Goal: Information Seeking & Learning: Learn about a topic

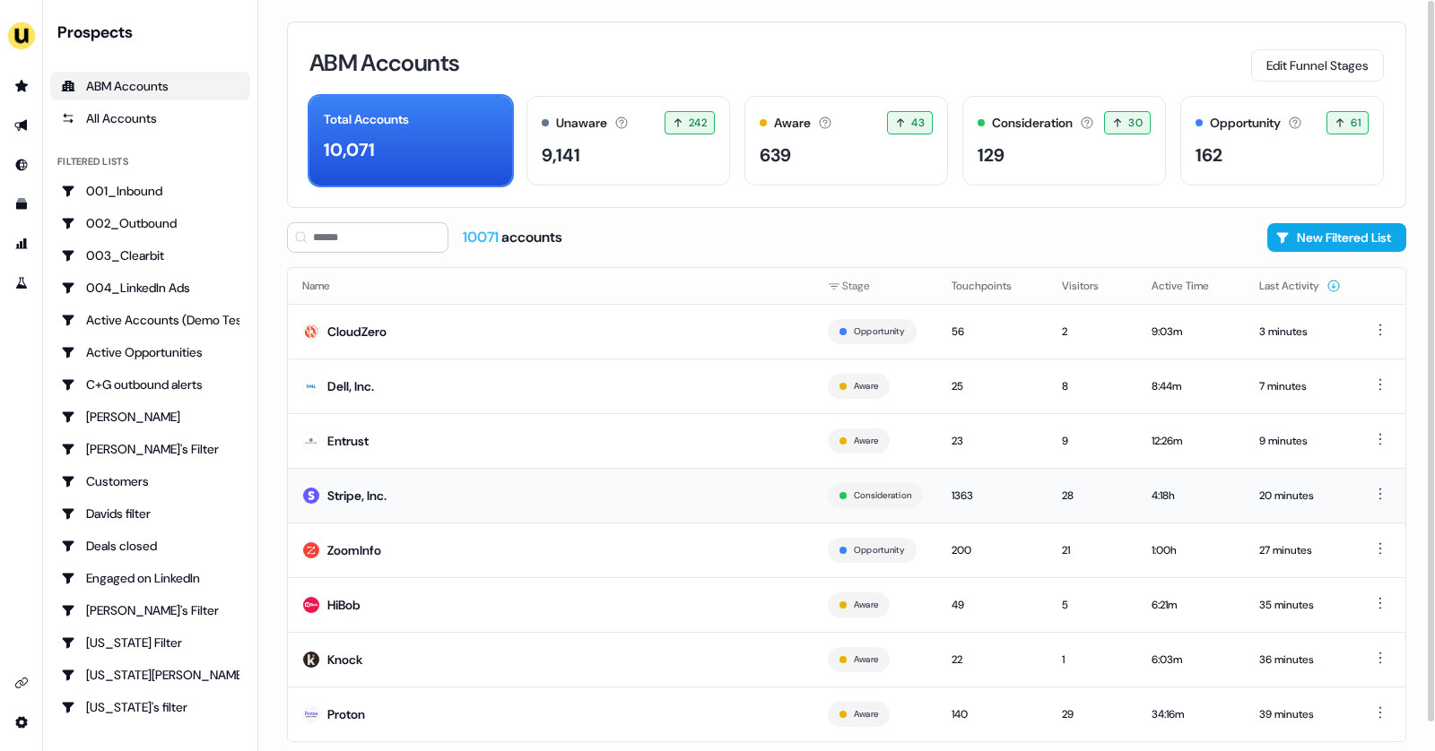
click at [440, 501] on td "Stripe, Inc." at bounding box center [550, 495] width 525 height 55
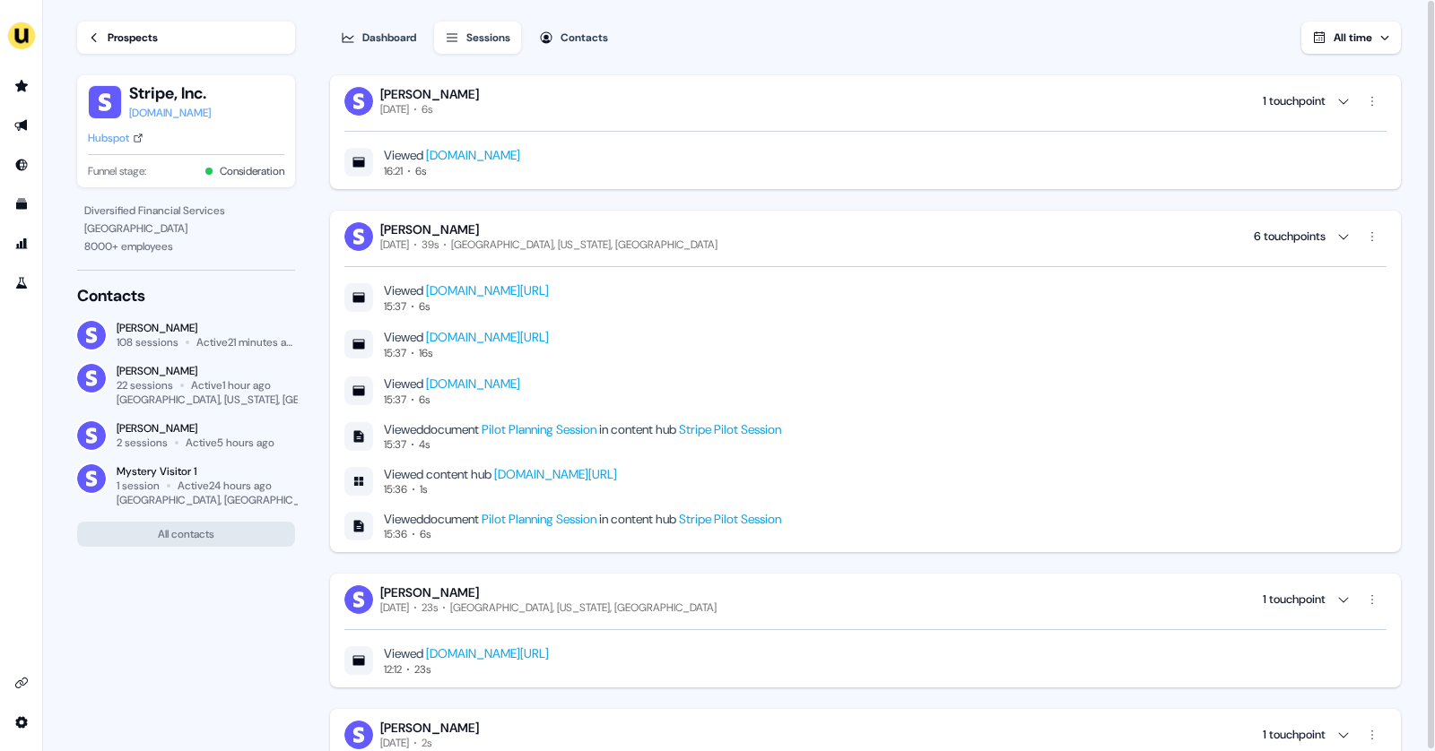
click at [85, 37] on link "Prospects" at bounding box center [186, 38] width 218 height 32
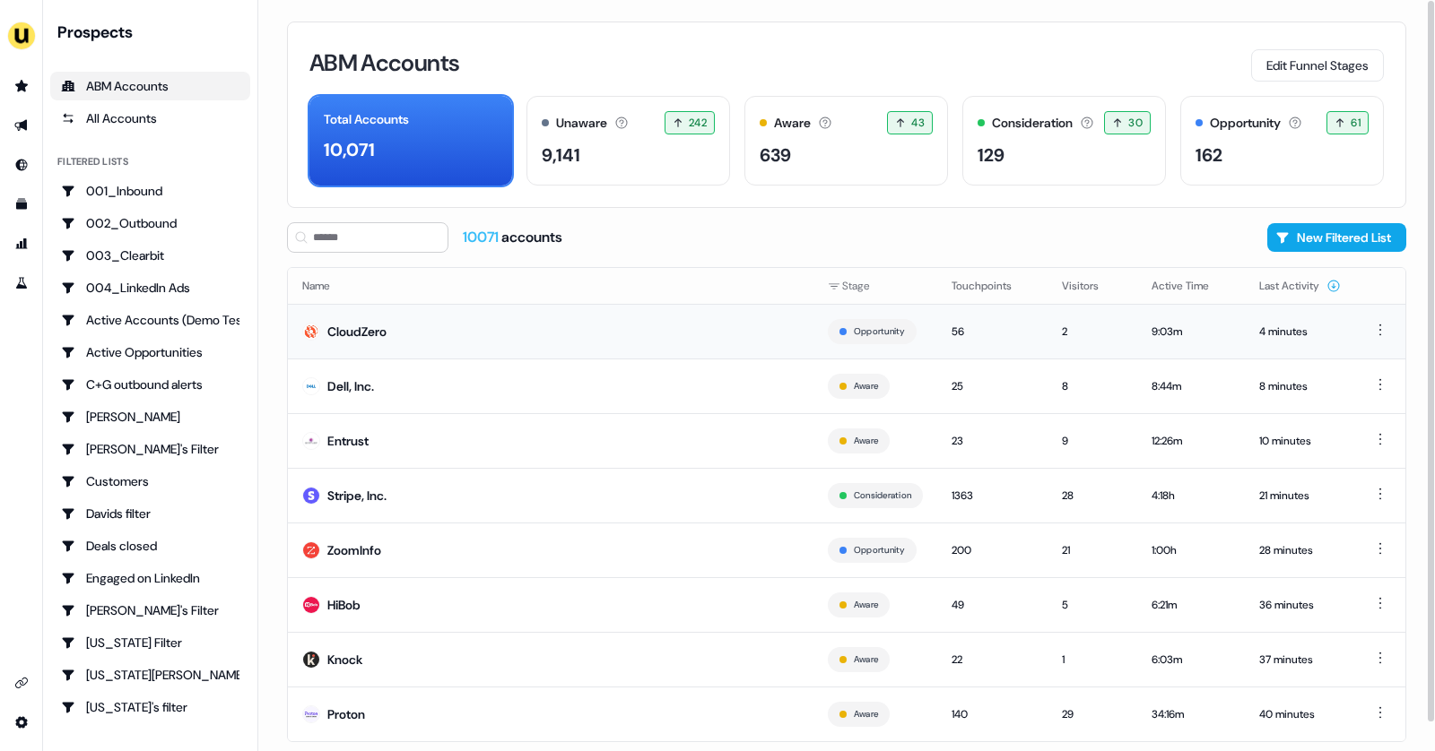
click at [431, 341] on td "CloudZero" at bounding box center [550, 331] width 525 height 55
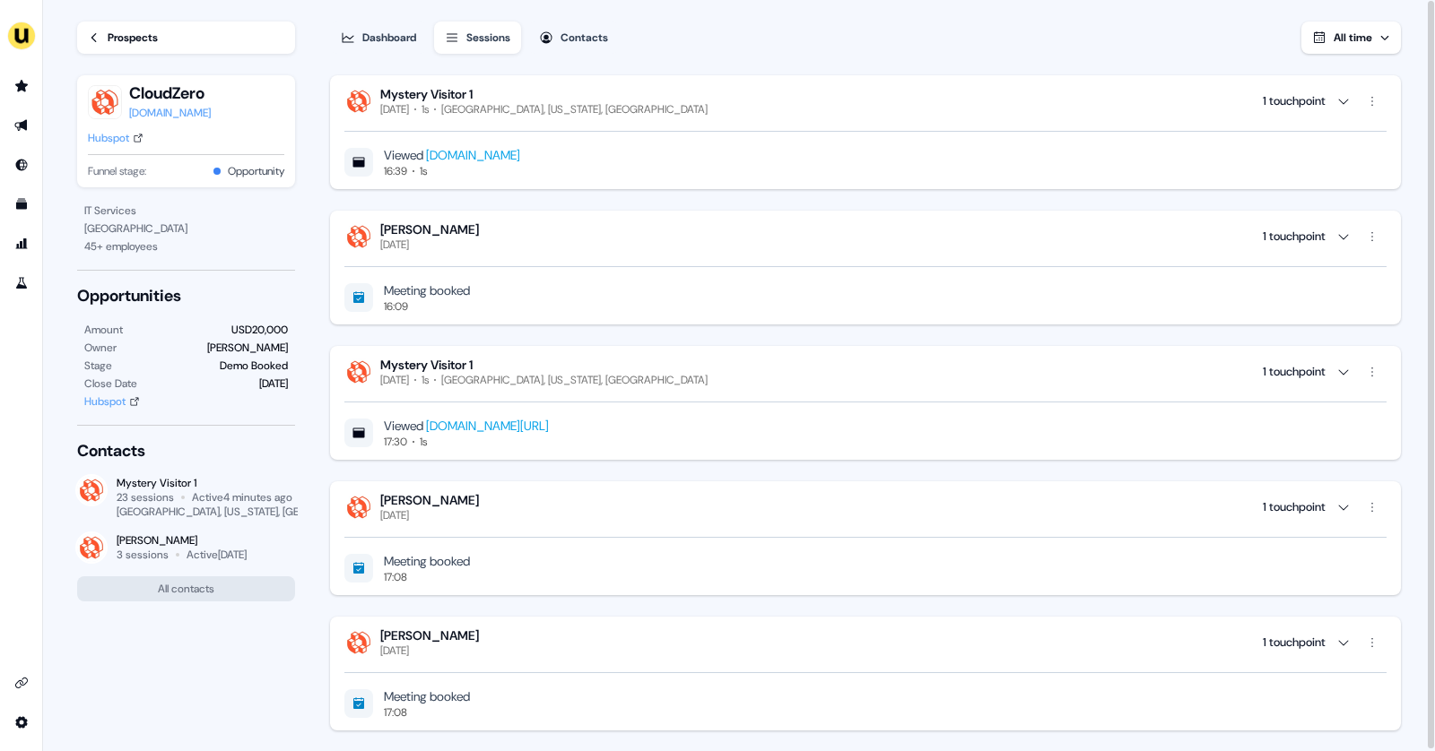
click at [116, 41] on div "Prospects" at bounding box center [133, 38] width 50 height 18
click at [135, 41] on div "Prospects" at bounding box center [133, 38] width 50 height 18
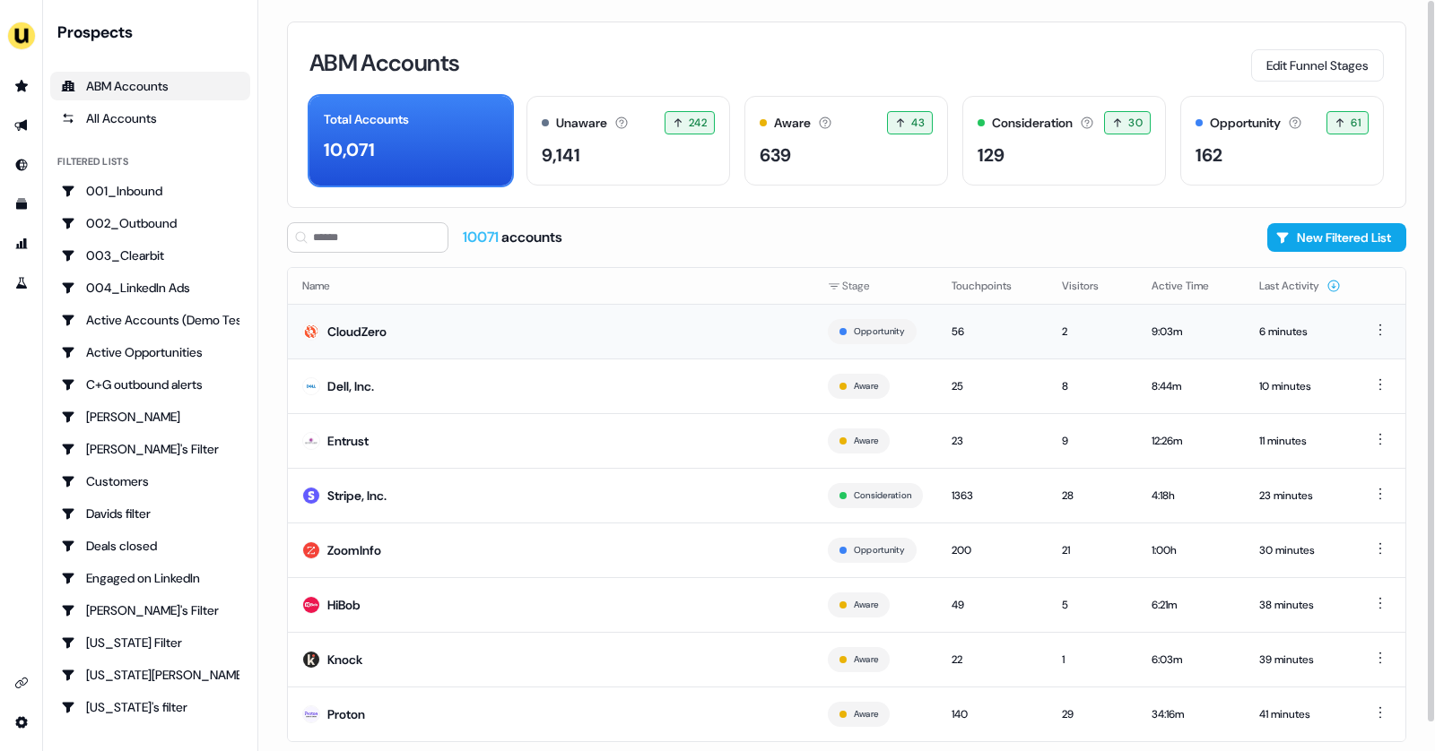
scroll to position [30, 0]
